Goal: Task Accomplishment & Management: Complete application form

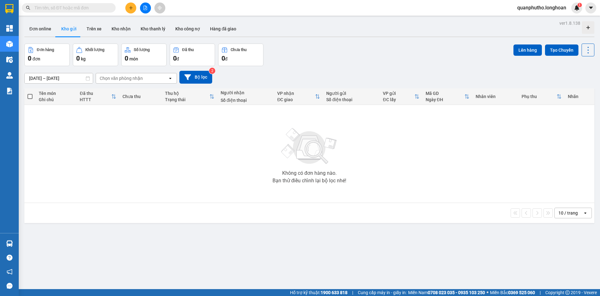
click at [94, 5] on input "text" at bounding box center [71, 7] width 74 height 7
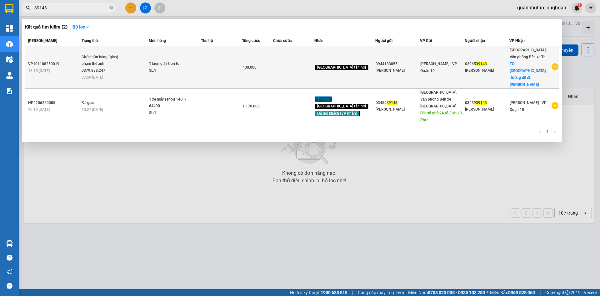
type input "39143"
click at [141, 55] on span "Chờ nhận hàng (giao) phạm thế anh 0379.888.247 07:59 [DATE]" at bounding box center [115, 67] width 67 height 26
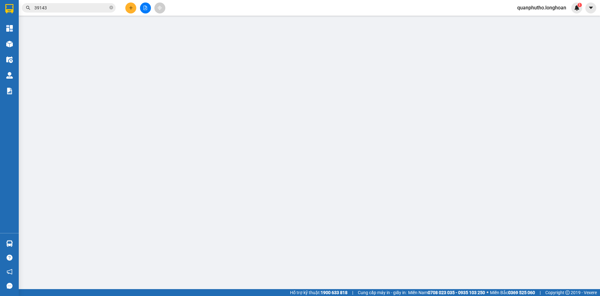
type input "0944183055"
type input "[PERSON_NAME]"
type input "0396539143"
type input "[PERSON_NAME]"
checkbox input "true"
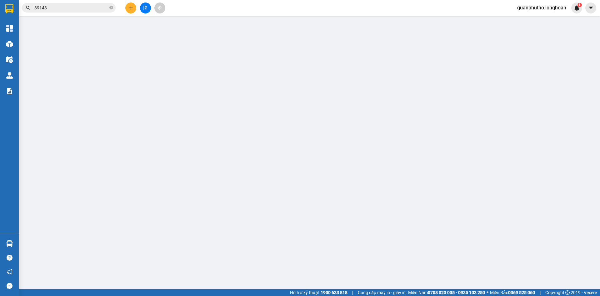
type input "[GEOGRAPHIC_DATA] - đường đỗ sĩ họa - p, bãi cháy - [GEOGRAPHIC_DATA] - [GEOGRA…"
type input "hàng k bao bể vỡ hư hỏng"
type input "400.000"
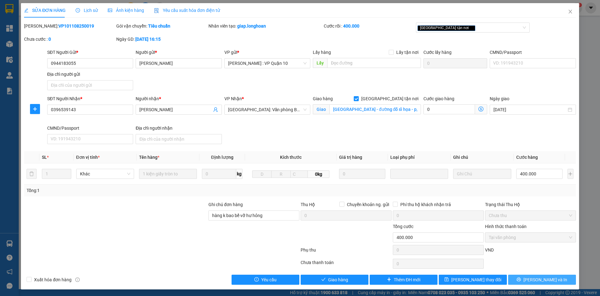
click at [521, 277] on icon "printer" at bounding box center [519, 279] width 4 height 4
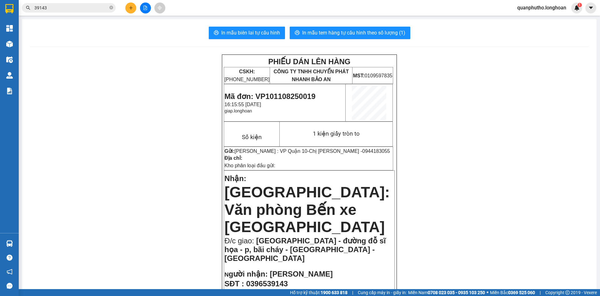
click at [272, 99] on span "Mã đơn: VP101108250019" at bounding box center [270, 96] width 91 height 8
copy span "VP101108250019"
click at [82, 9] on input "39143" at bounding box center [71, 7] width 74 height 7
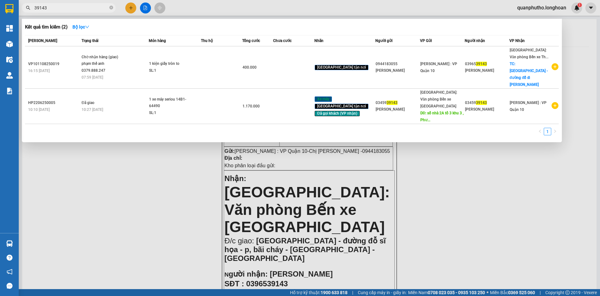
click at [82, 9] on input "39143" at bounding box center [71, 7] width 74 height 7
paste input "VP101108250019"
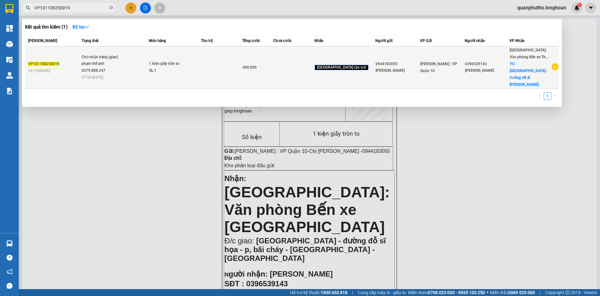
type input "VP101108250019"
click at [144, 61] on span "Chờ nhận hàng (giao) phạm thế anh 0379.888.247 07:59 [DATE]" at bounding box center [115, 67] width 67 height 26
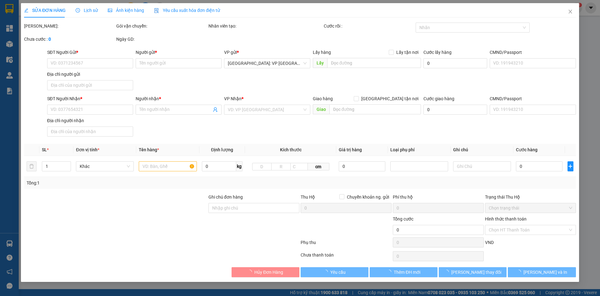
type input "0944183055"
type input "[PERSON_NAME]"
type input "0396539143"
type input "[PERSON_NAME]"
checkbox input "true"
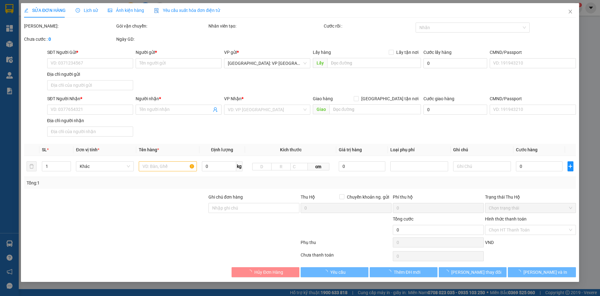
type input "[GEOGRAPHIC_DATA] - đường đỗ sĩ họa - p, bãi cháy - [GEOGRAPHIC_DATA] - [GEOGRA…"
type input "hàng k bao bể vỡ hư hỏng"
type input "400.000"
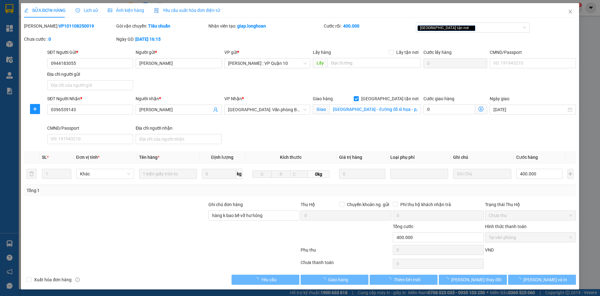
click at [85, 9] on span "Lịch sử" at bounding box center [87, 10] width 22 height 5
